Goal: Transaction & Acquisition: Purchase product/service

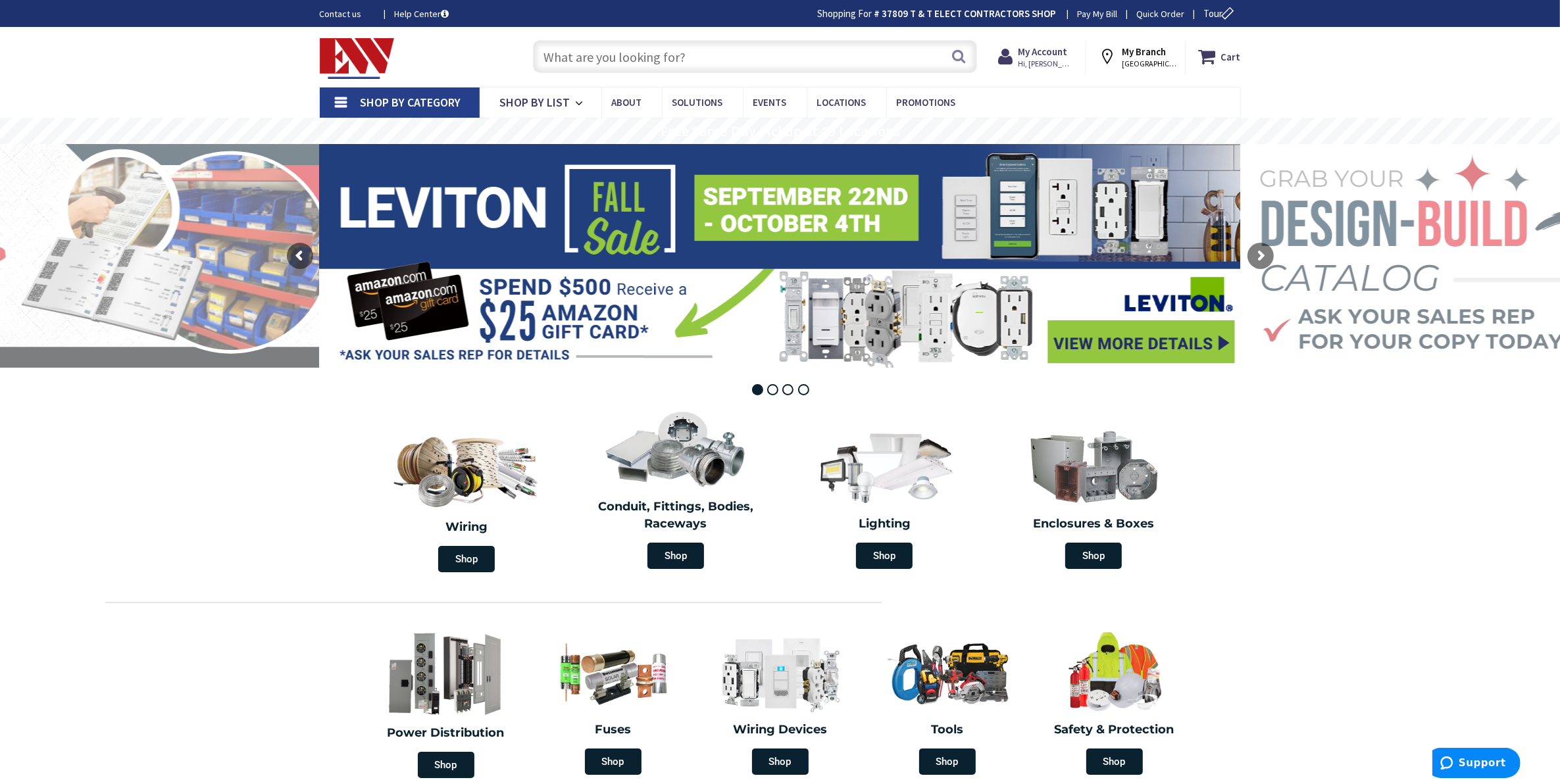
click at [635, 67] on input "text" at bounding box center [755, 56] width 444 height 33
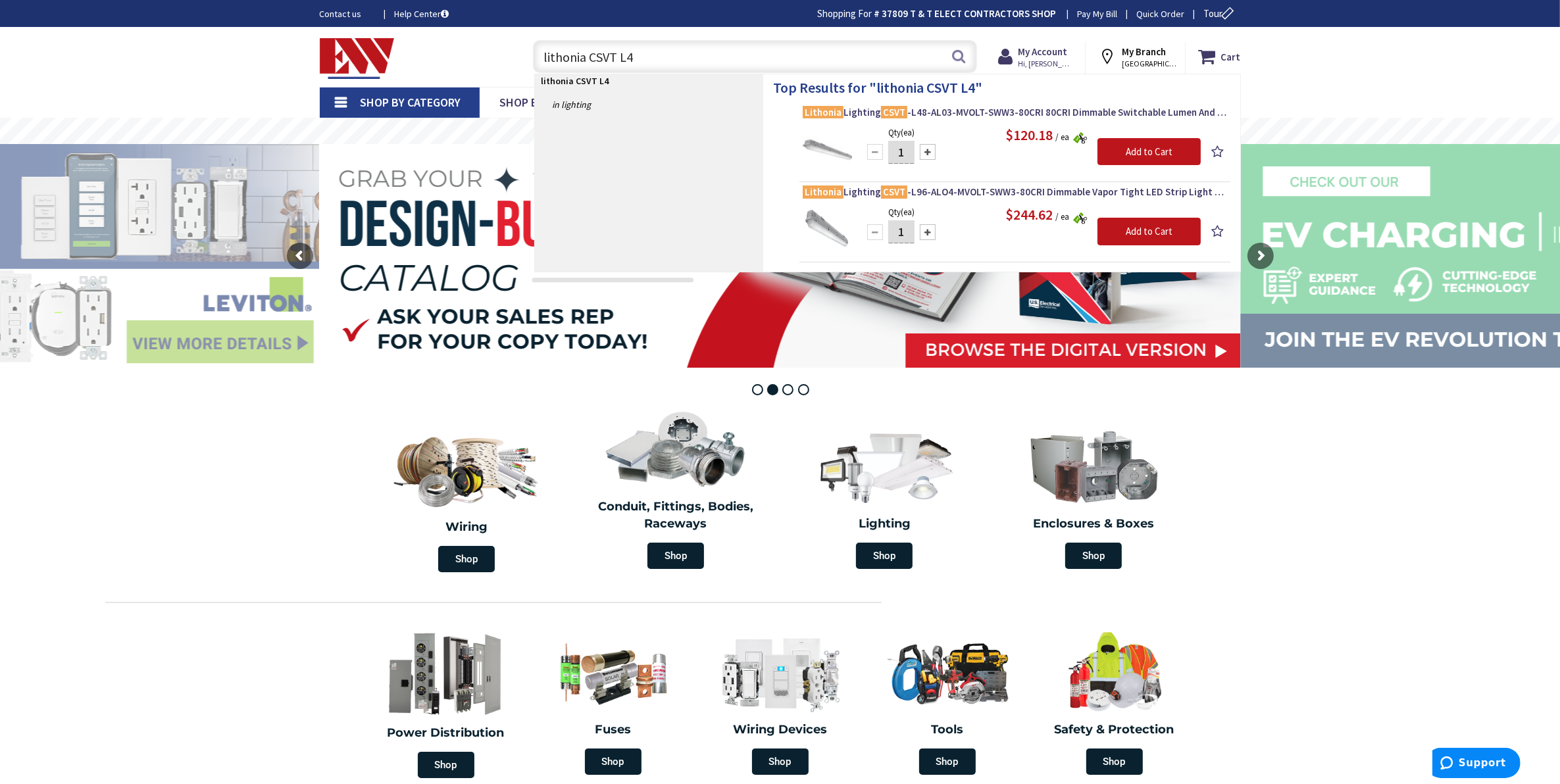
type input "lithonia CSVT L48"
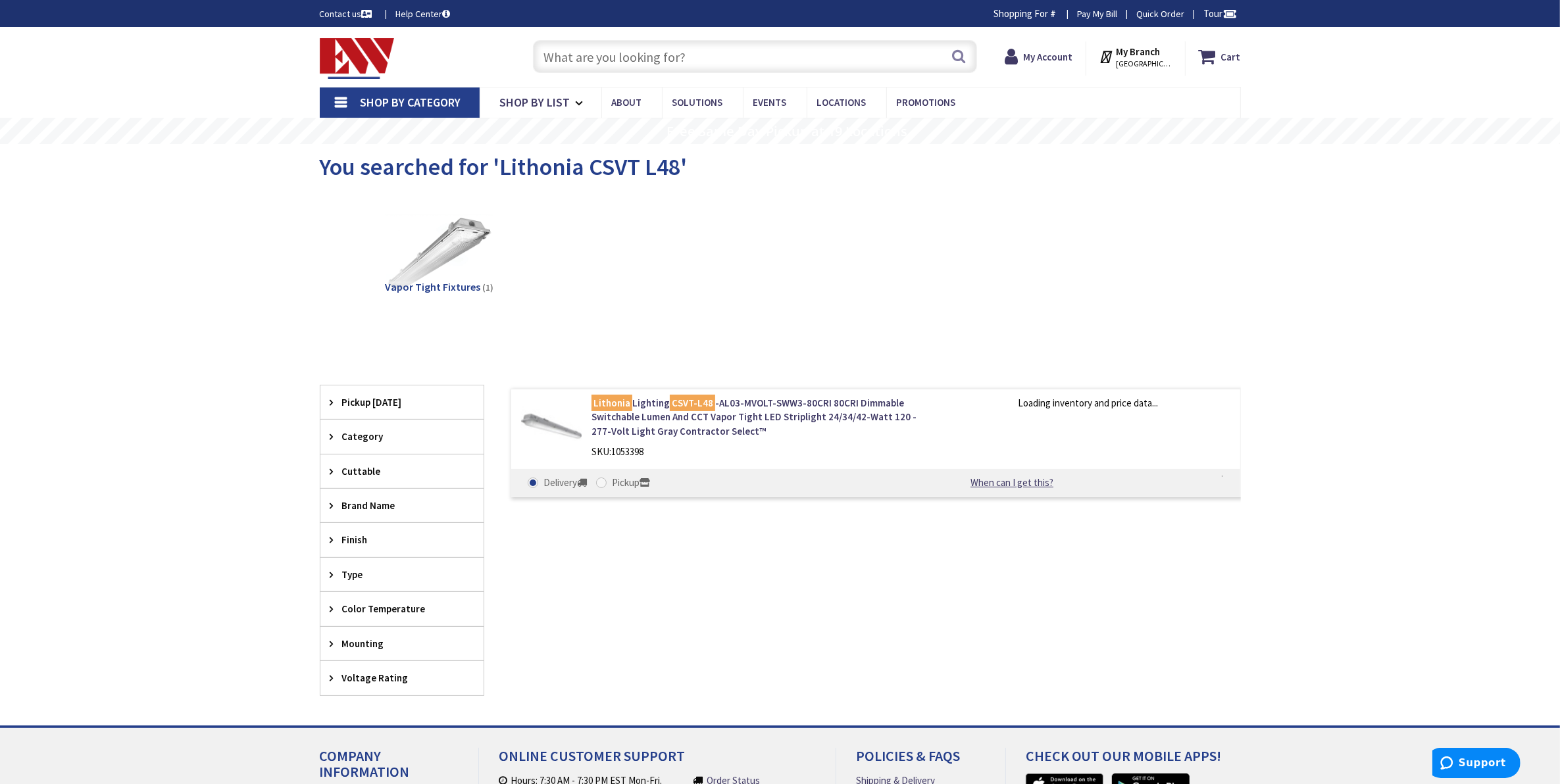
drag, startPoint x: 0, startPoint y: 0, endPoint x: 725, endPoint y: 469, distance: 863.5
click at [729, 543] on div "Lithonia Lighting CSVT-L48 -AL03-MVOLT-SWW3-80CRI 80CRI Dimmable Switchable Lum…" at bounding box center [863, 541] width 757 height 311
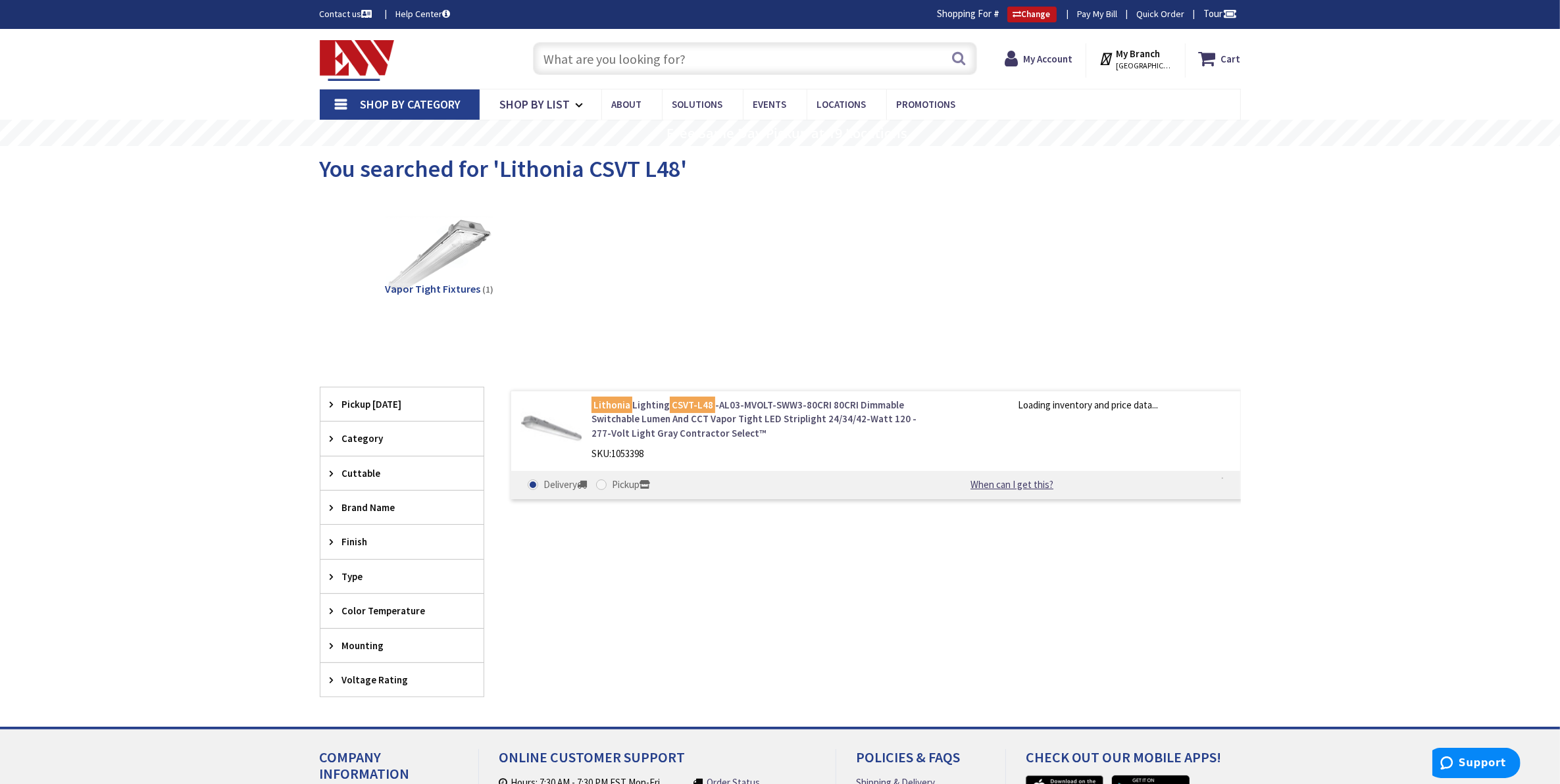
click at [722, 399] on link "Lithonia Lighting CSVT-L48 -AL03-MVOLT-SWW3-80CRI 80CRI Dimmable Switchable Lum…" at bounding box center [759, 419] width 335 height 42
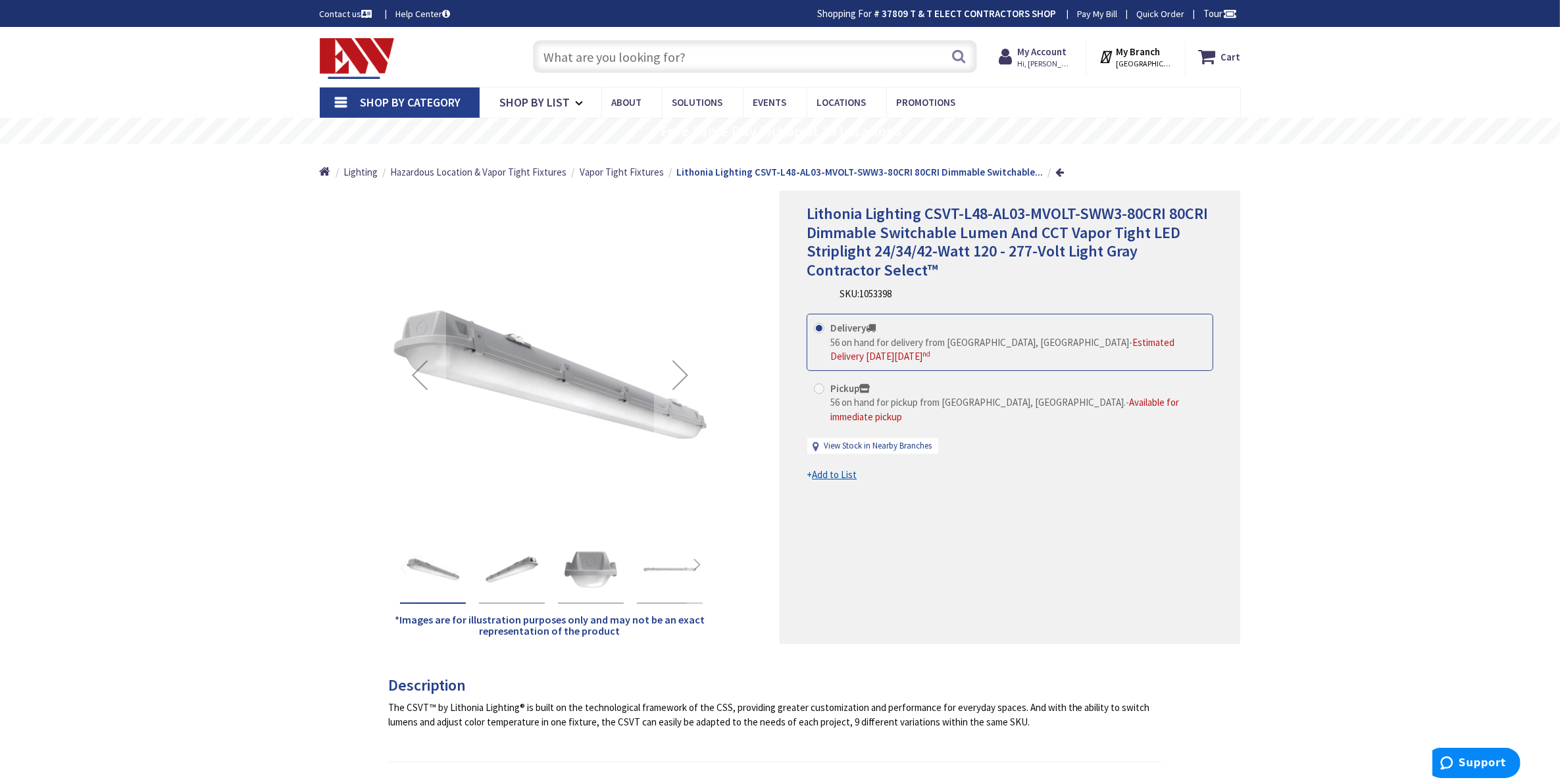
click at [673, 668] on div "Back *Images are for illustration purposes only and may not be an exact represe…" at bounding box center [780, 792] width 921 height 1202
